Goal: Information Seeking & Learning: Learn about a topic

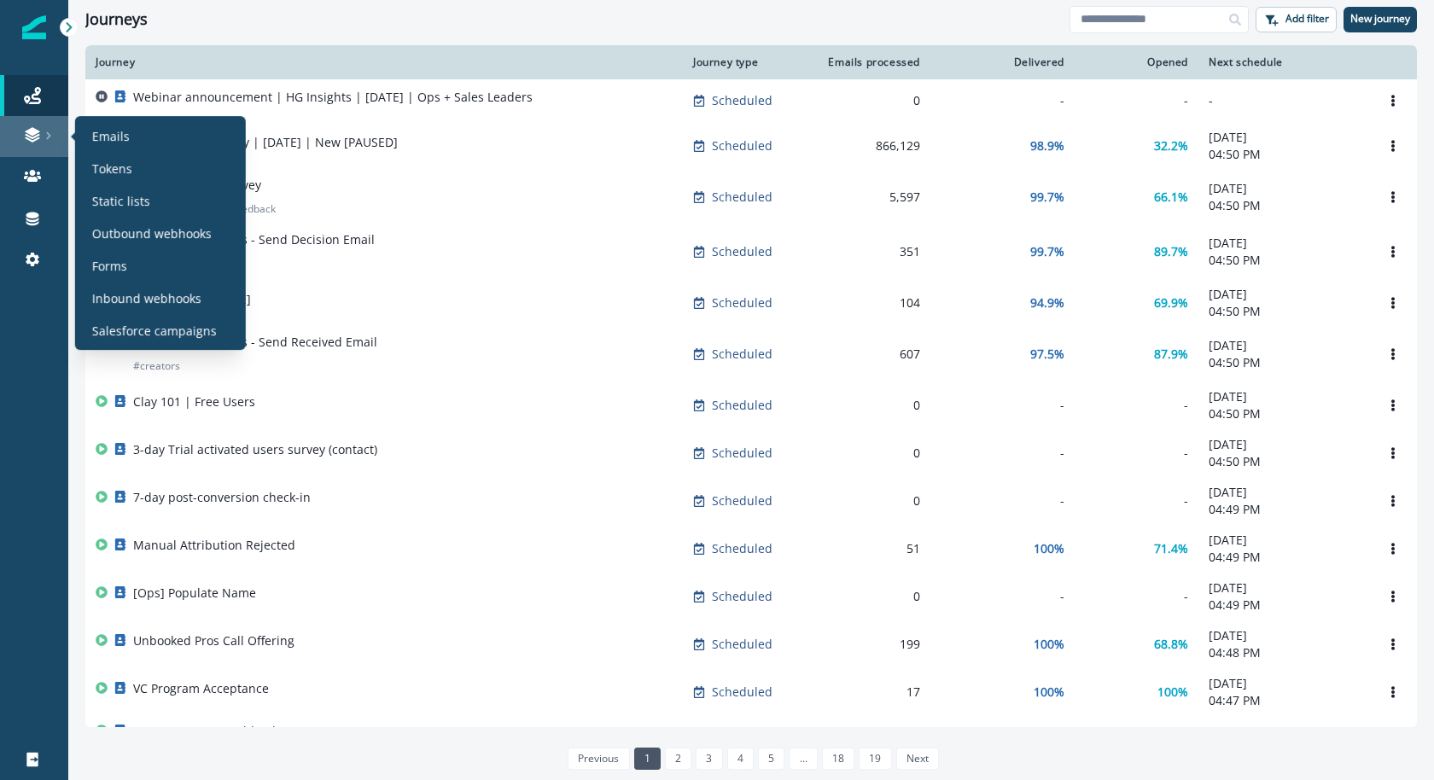
click at [41, 132] on div at bounding box center [34, 134] width 55 height 17
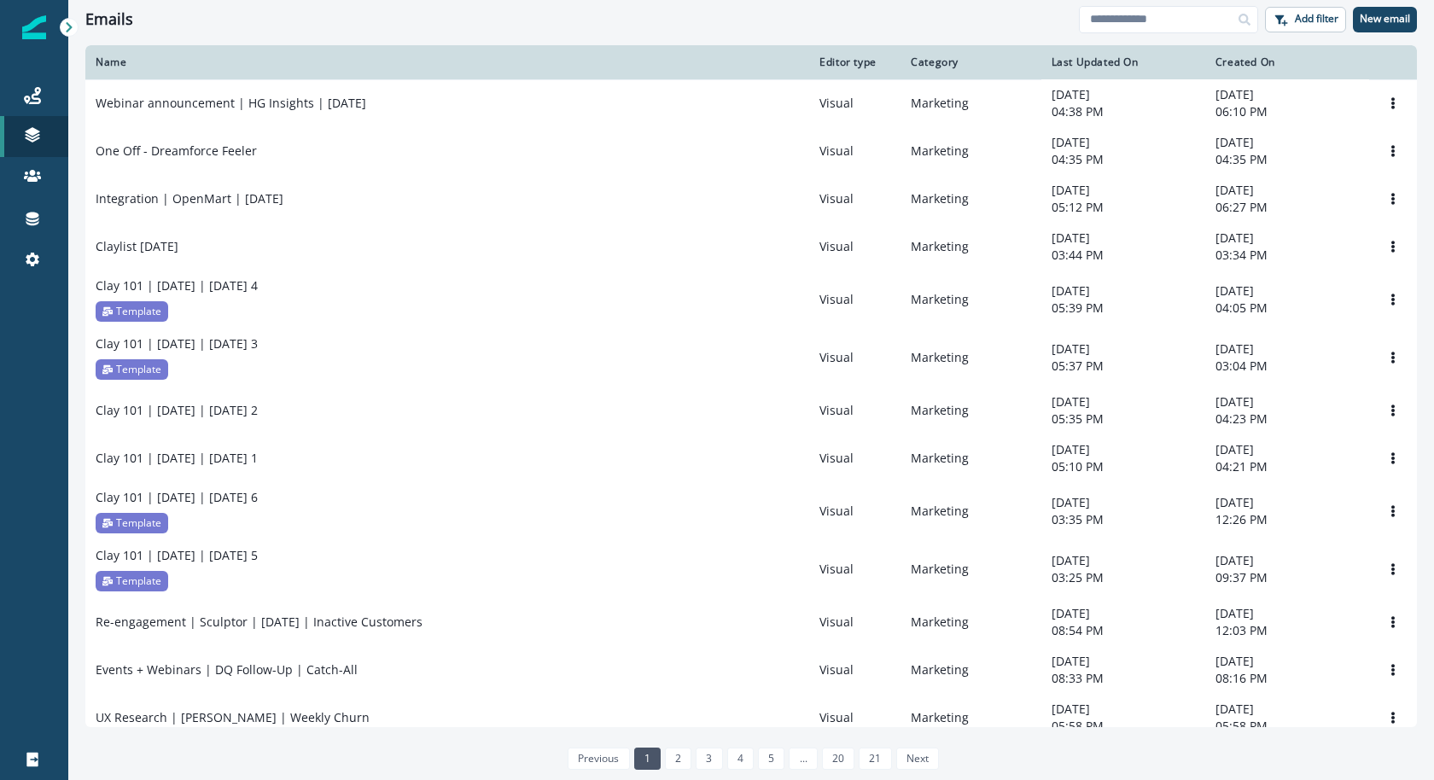
click at [48, 72] on div "Journeys Emails Tokens Static lists Outbound webhooks Forms Inbound webhooks Sa…" at bounding box center [34, 178] width 68 height 246
click at [1133, 10] on input at bounding box center [1168, 19] width 179 height 27
type input "**********"
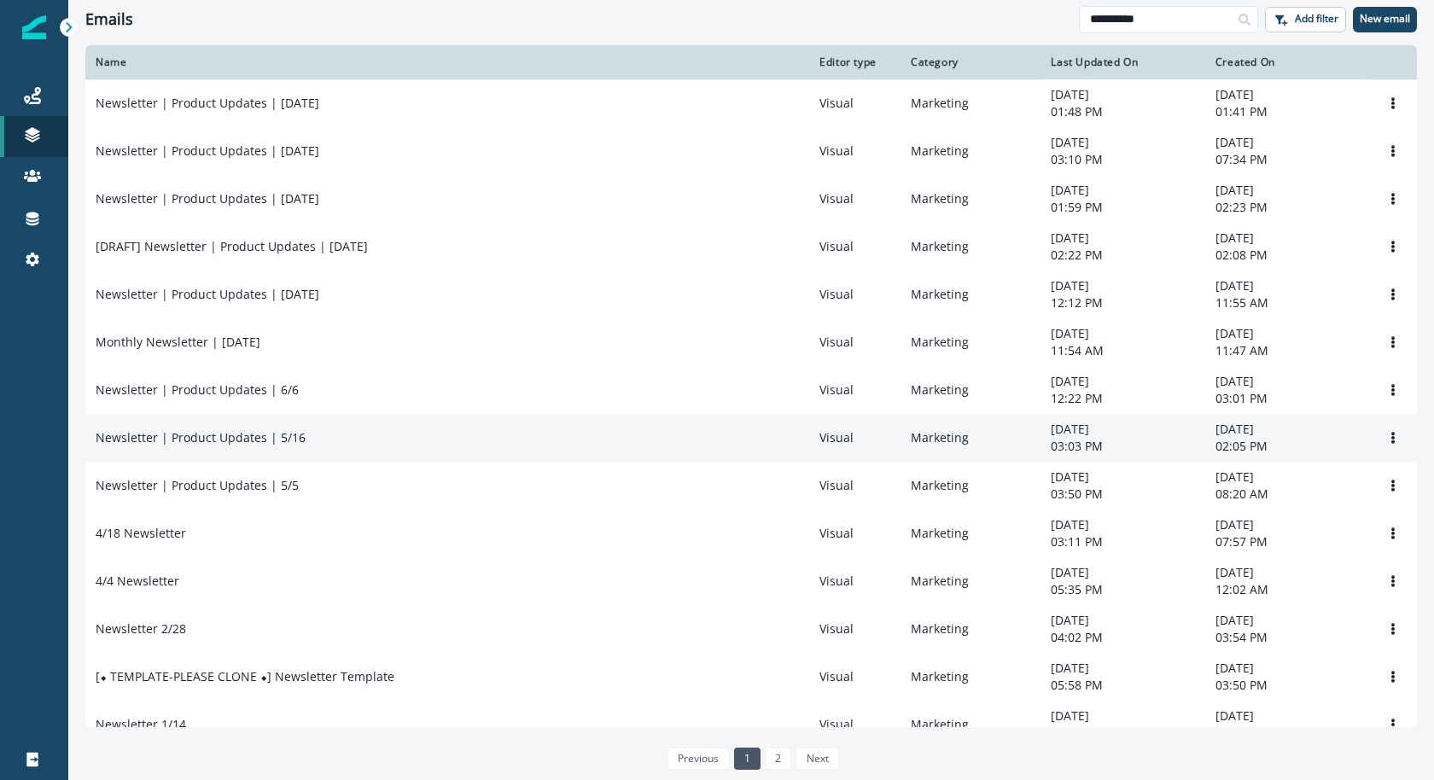
click at [274, 446] on p "Newsletter | Product Updates | 5/16" at bounding box center [201, 437] width 210 height 17
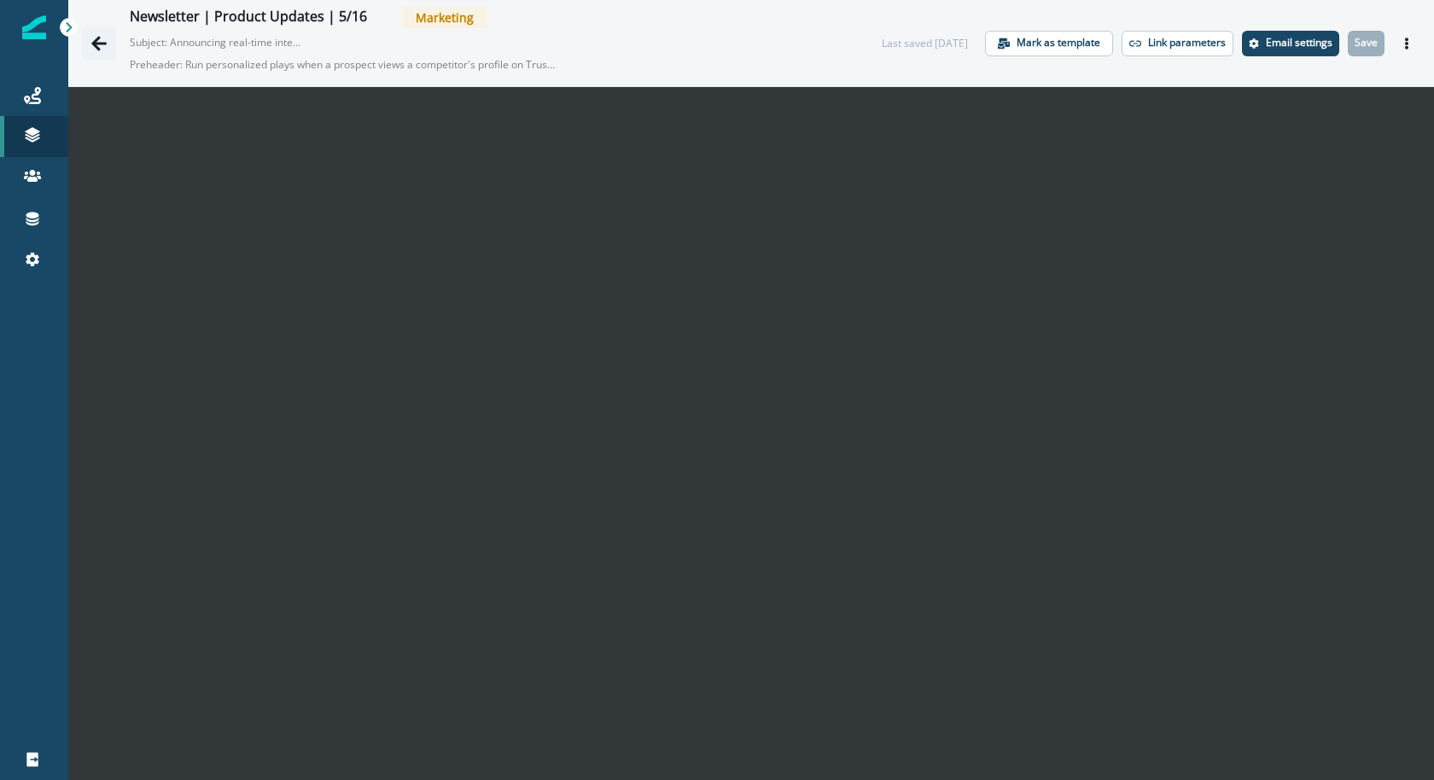
click at [97, 50] on icon "Go back" at bounding box center [98, 43] width 17 height 17
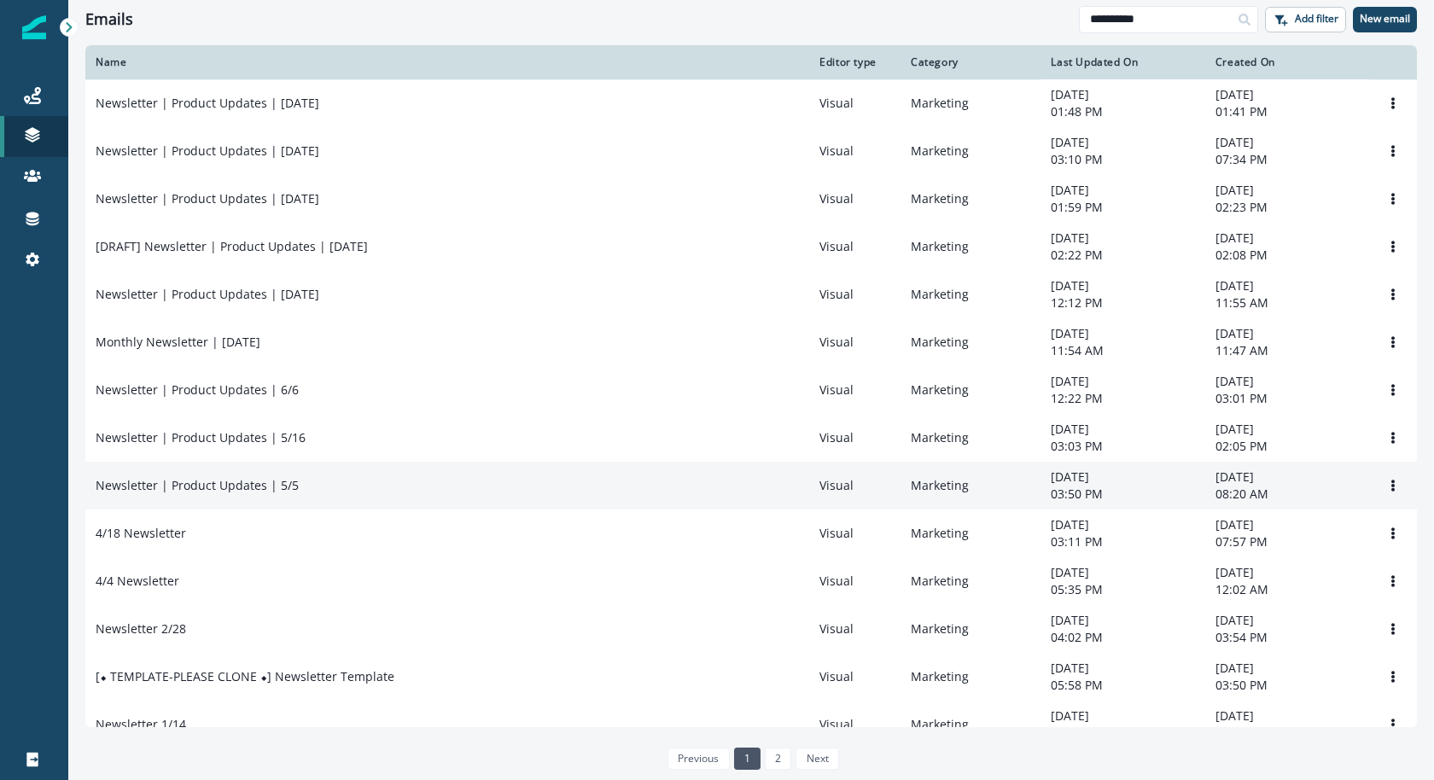
click at [296, 510] on td "Newsletter | Product Updates | 5/5" at bounding box center [447, 486] width 724 height 48
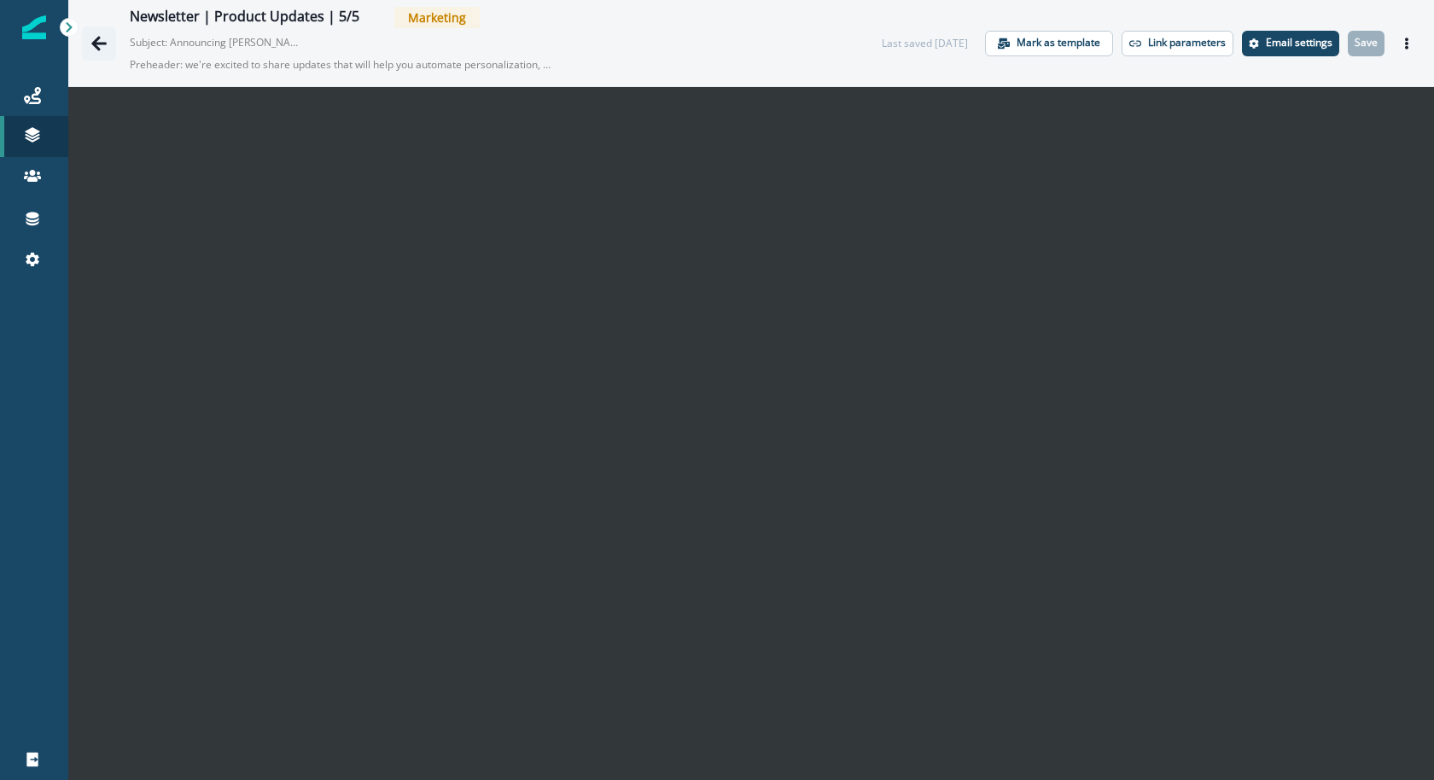
click at [94, 41] on icon "Go back" at bounding box center [98, 43] width 15 height 15
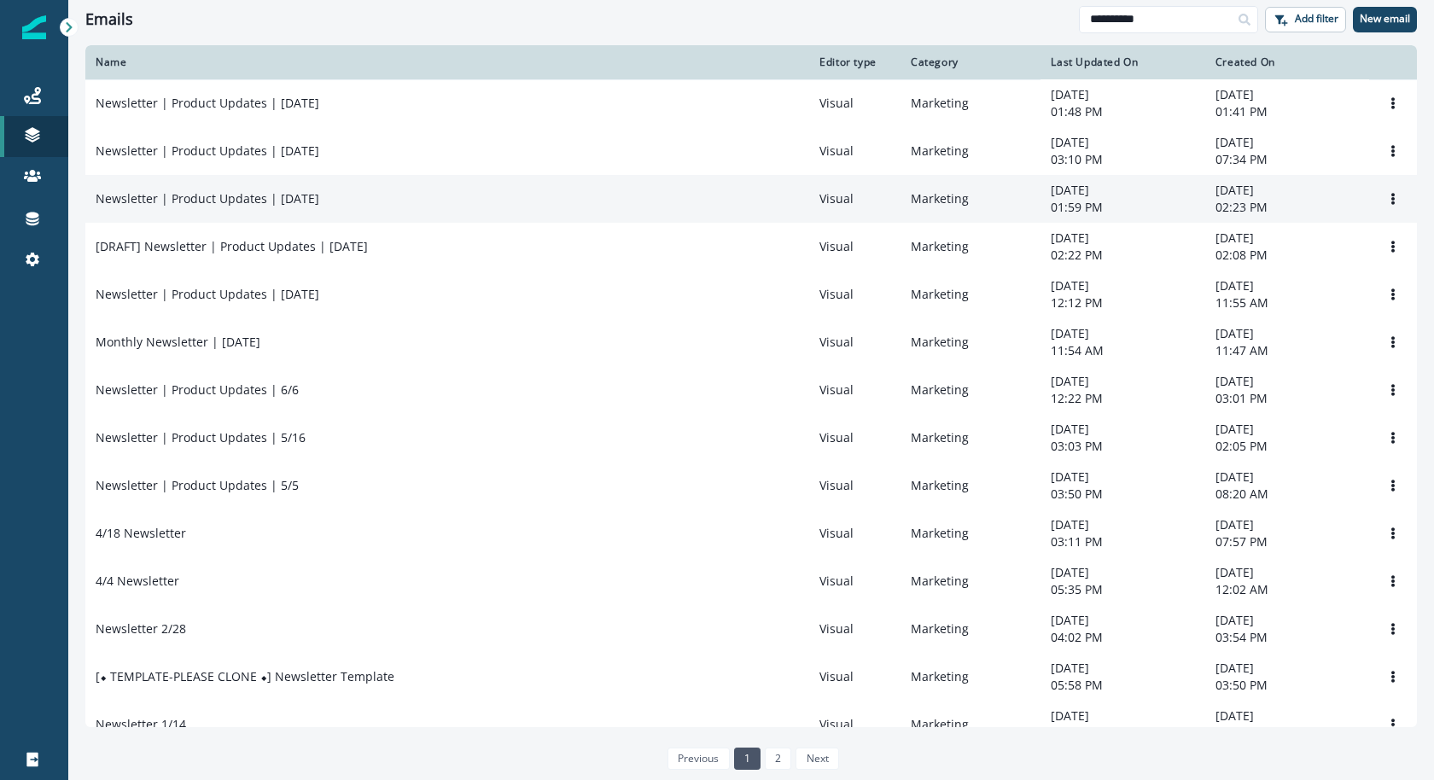
click at [397, 201] on div "Newsletter | Product Updates | [DATE]" at bounding box center [447, 198] width 703 height 17
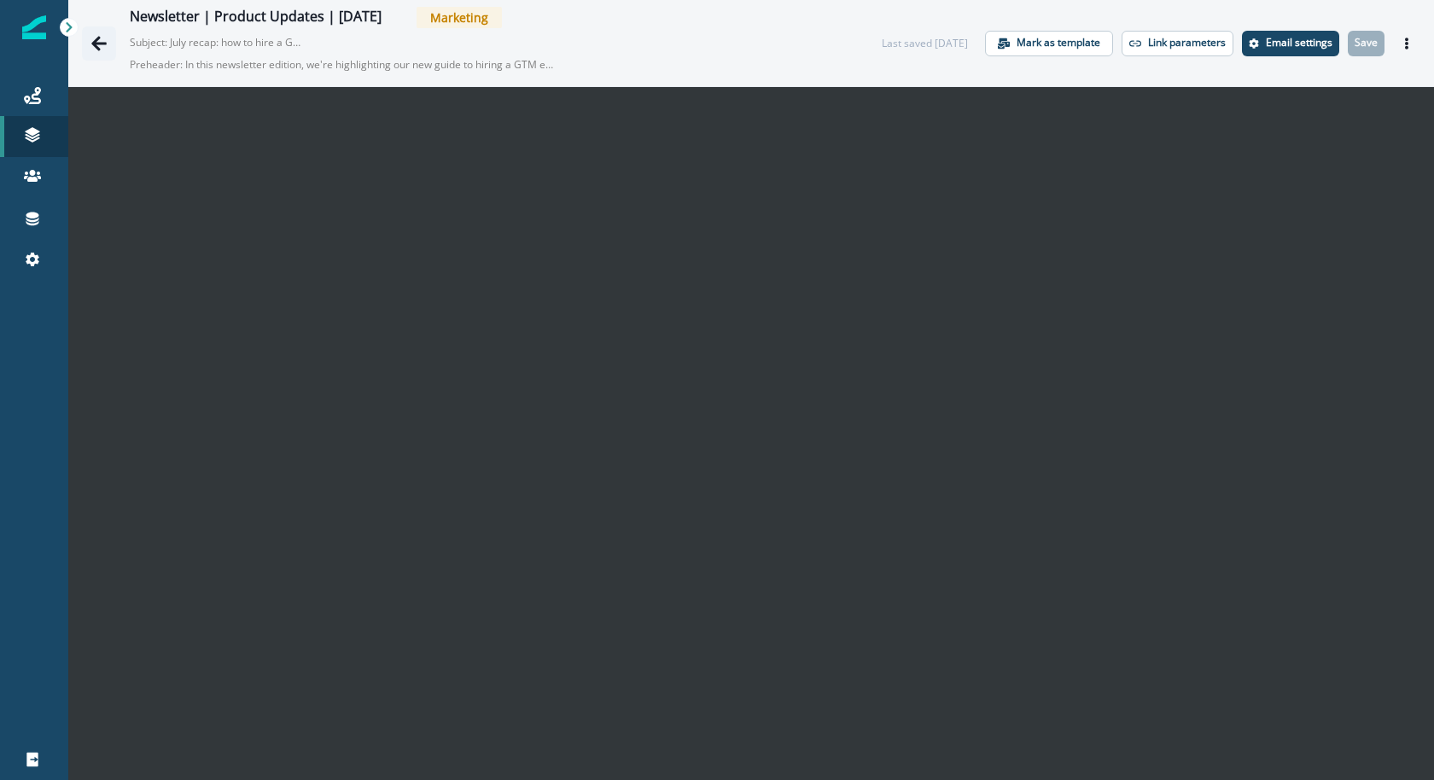
click at [96, 45] on icon "Go back" at bounding box center [98, 43] width 15 height 15
